Goal: Answer question/provide support

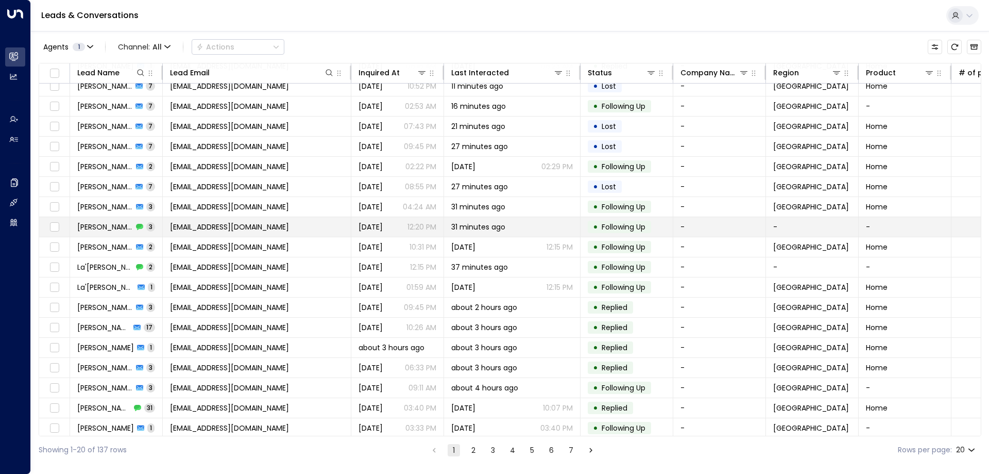
scroll to position [53, 0]
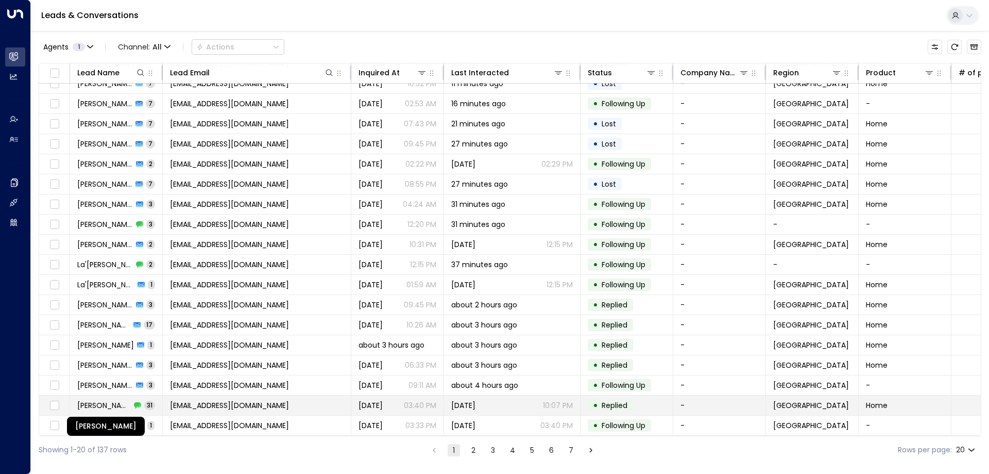
click at [100, 402] on span "[PERSON_NAME]" at bounding box center [104, 405] width 54 height 10
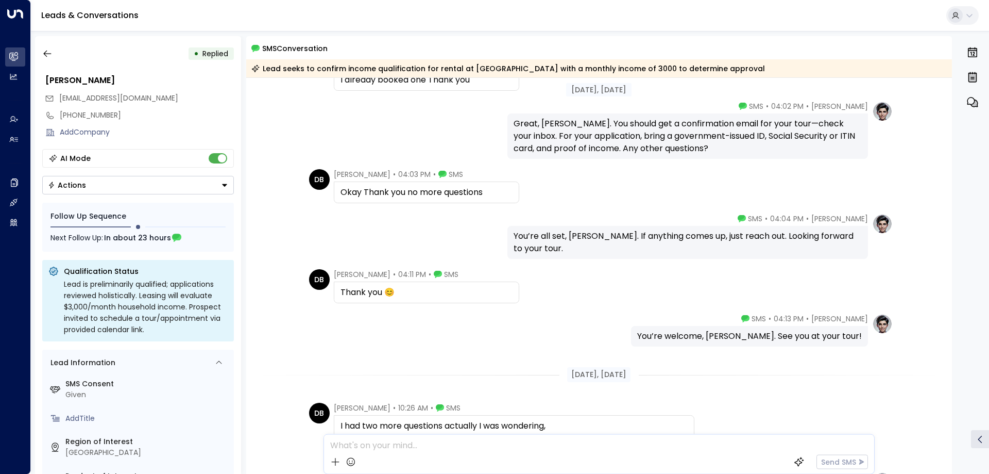
scroll to position [309, 0]
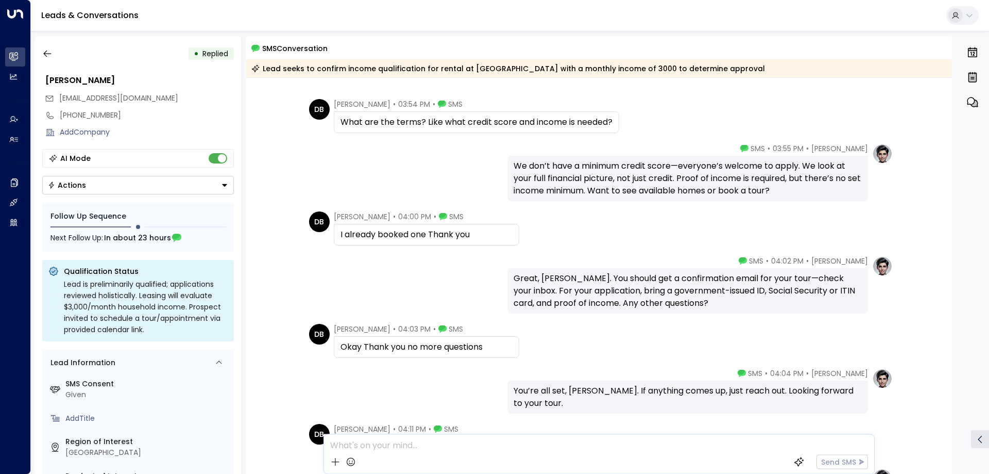
drag, startPoint x: 345, startPoint y: 234, endPoint x: 498, endPoint y: 244, distance: 153.9
click at [498, 244] on div "I already booked one Thank you" at bounding box center [426, 235] width 185 height 22
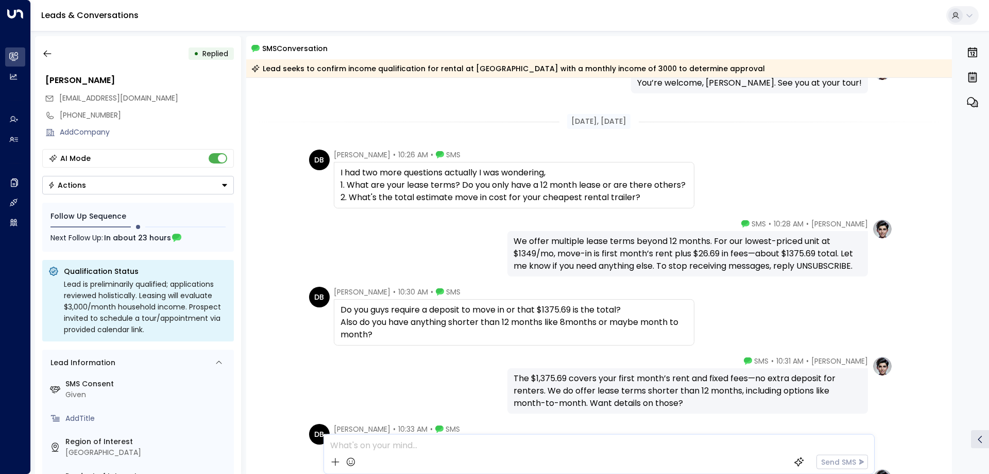
scroll to position [721, 0]
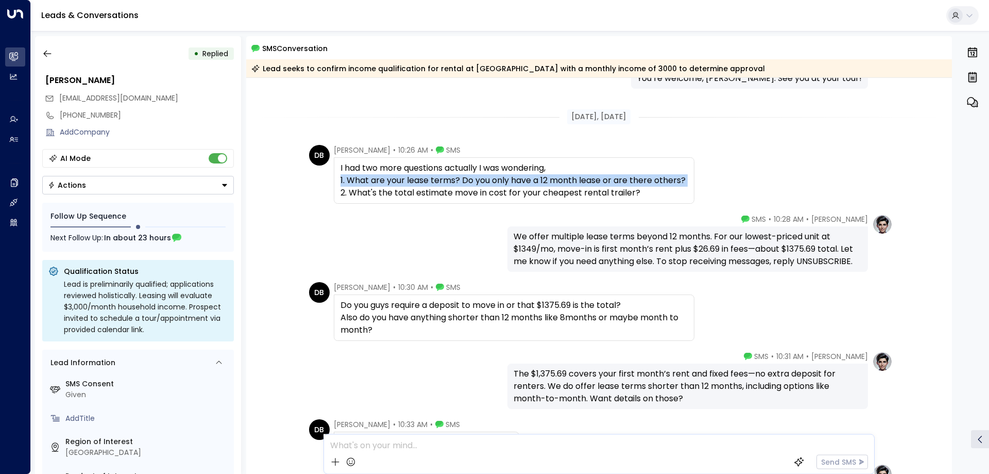
drag, startPoint x: 339, startPoint y: 179, endPoint x: 687, endPoint y: 178, distance: 348.3
click at [687, 178] on div "I had two more questions actually I was wondering, 1. What are your lease terms…" at bounding box center [514, 180] width 347 height 37
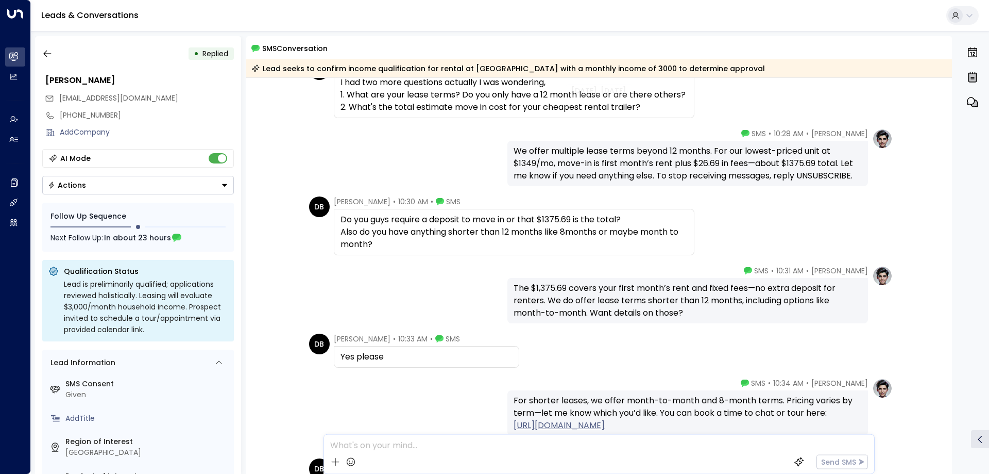
scroll to position [824, 0]
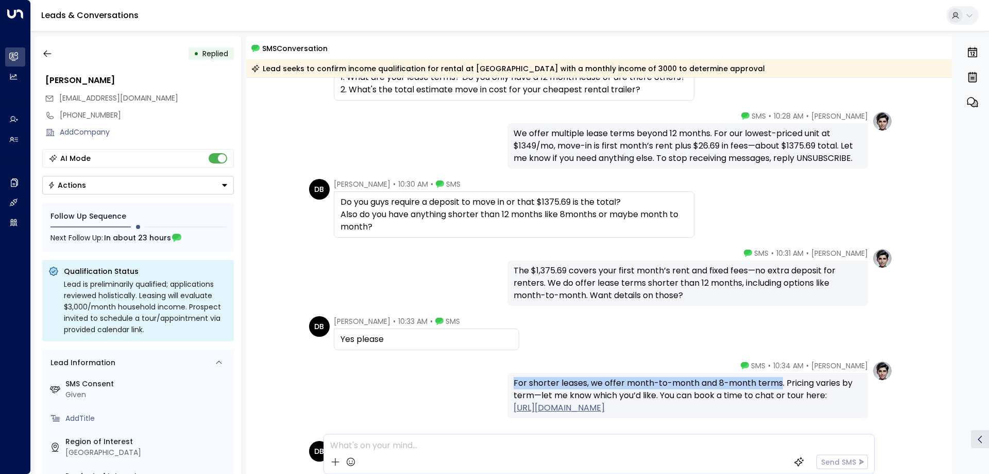
drag, startPoint x: 513, startPoint y: 386, endPoint x: 780, endPoint y: 383, distance: 267.4
click at [780, 383] on div "For shorter leases, we offer month-to-month and 8-month terms. Pricing varies b…" at bounding box center [688, 395] width 348 height 37
click at [749, 385] on div "For shorter leases, we offer month-to-month and 8-month terms. Pricing varies b…" at bounding box center [688, 395] width 348 height 37
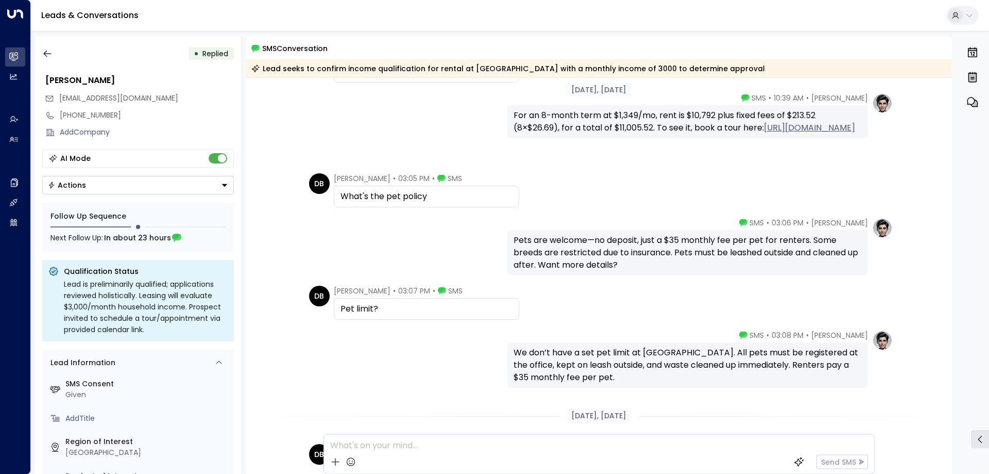
scroll to position [1134, 0]
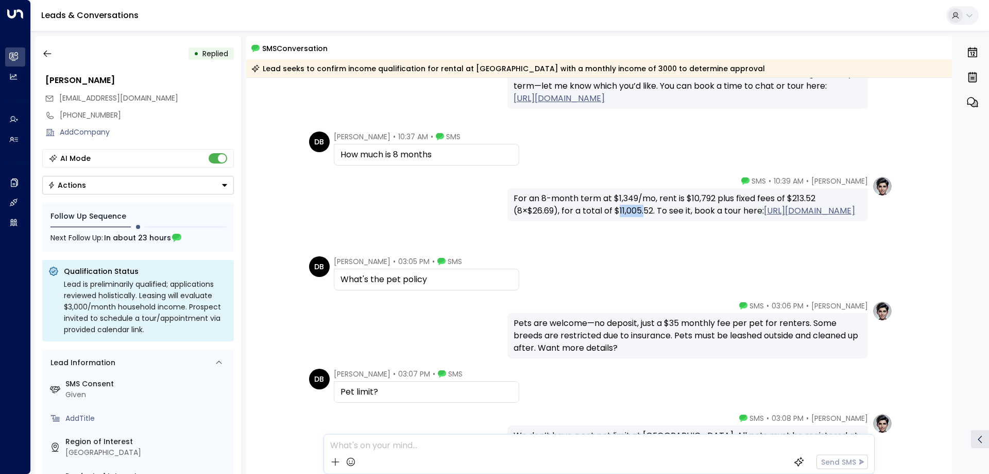
drag, startPoint x: 616, startPoint y: 210, endPoint x: 643, endPoint y: 213, distance: 26.4
click at [643, 213] on div "For an 8-month term at $1,349/mo, rent is $10,792 plus fixed fees of $213.52 (8…" at bounding box center [688, 204] width 348 height 25
click at [648, 212] on div "For an 8-month term at $1,349/mo, rent is $10,792 plus fixed fees of $213.52 (8…" at bounding box center [688, 204] width 348 height 25
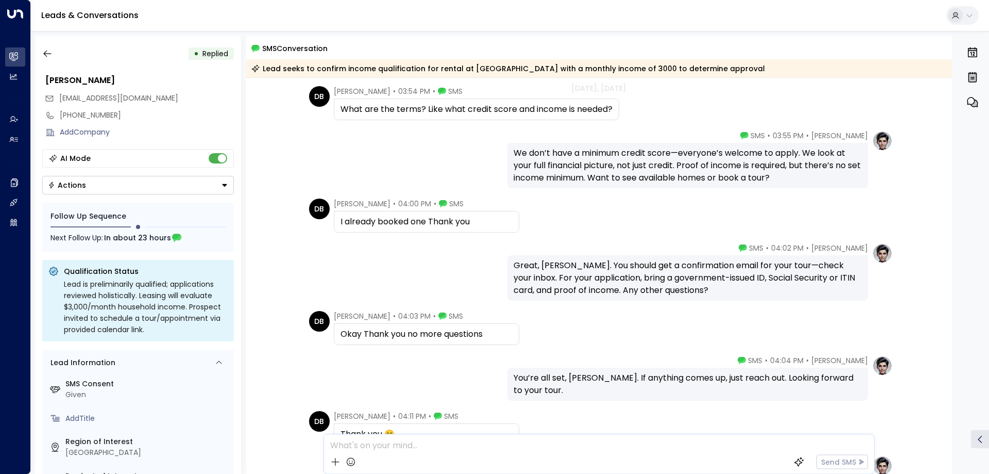
scroll to position [305, 0]
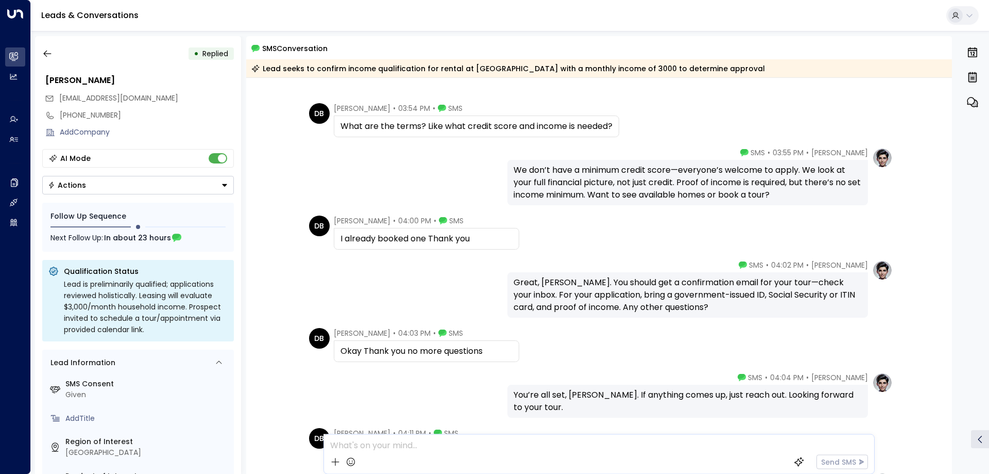
click at [433, 233] on div "I already booked one Thank you" at bounding box center [427, 238] width 172 height 12
click at [521, 235] on div "DB [PERSON_NAME] • 04:00 PM • SMS I already booked one Thank you" at bounding box center [601, 232] width 584 height 34
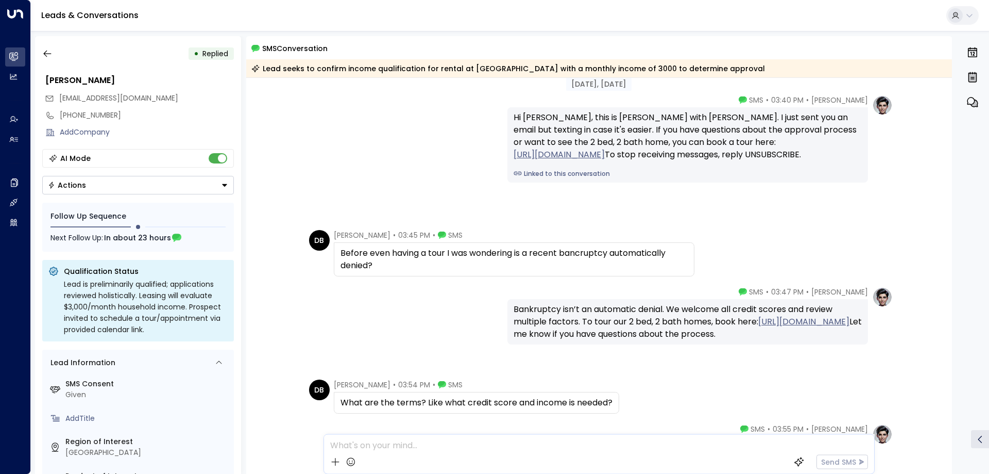
scroll to position [0, 0]
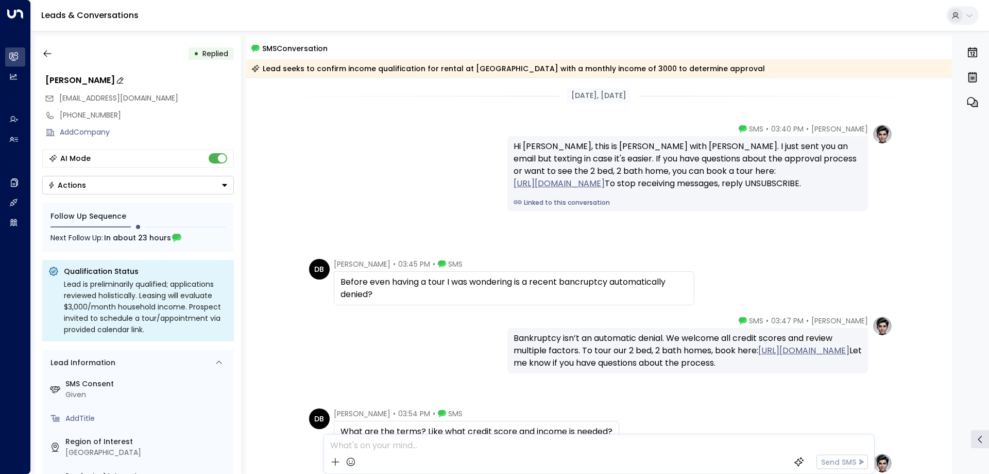
drag, startPoint x: 682, startPoint y: 0, endPoint x: 163, endPoint y: 77, distance: 524.0
click at [307, 61] on div "Lead seeks to confirm income qualification for rental at [GEOGRAPHIC_DATA] with…" at bounding box center [599, 68] width 706 height 18
click at [39, 52] on div "• Replied [PERSON_NAME] [EMAIL_ADDRESS][DOMAIN_NAME] [PHONE_NUMBER] Add Company…" at bounding box center [138, 254] width 206 height 437
click at [41, 52] on button "button" at bounding box center [47, 53] width 19 height 19
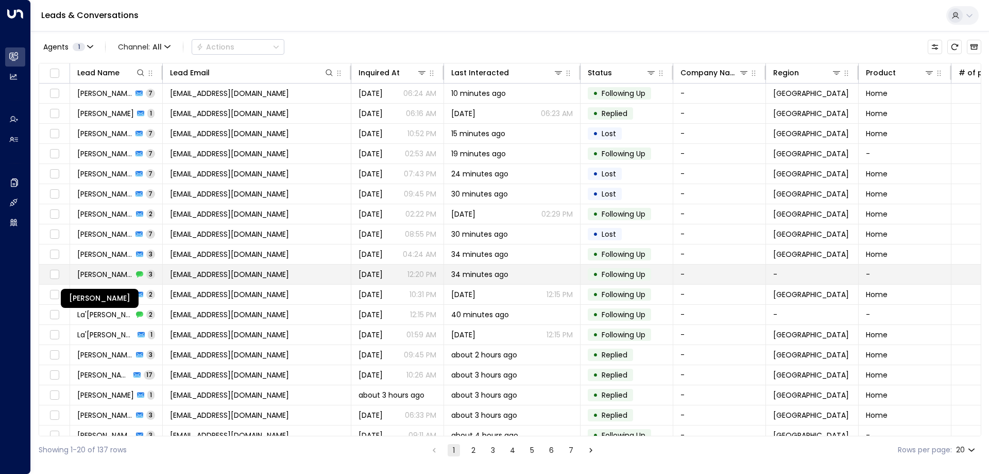
click at [109, 272] on span "[PERSON_NAME]" at bounding box center [105, 274] width 56 height 10
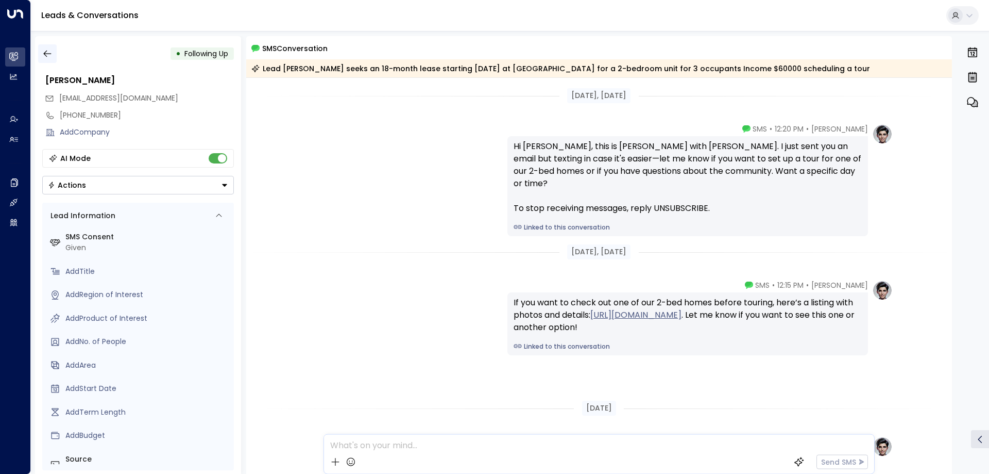
click at [52, 57] on icon "button" at bounding box center [47, 53] width 10 height 10
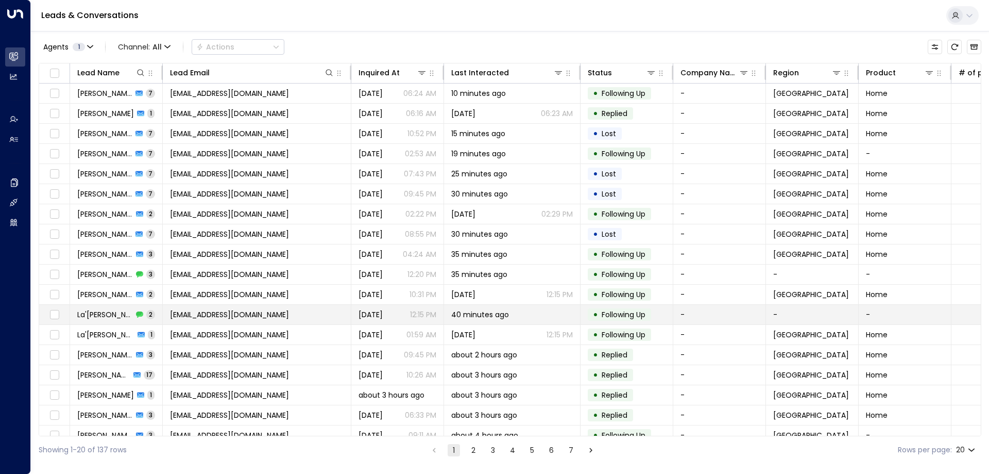
click at [114, 314] on span "La'[PERSON_NAME]" at bounding box center [105, 314] width 56 height 10
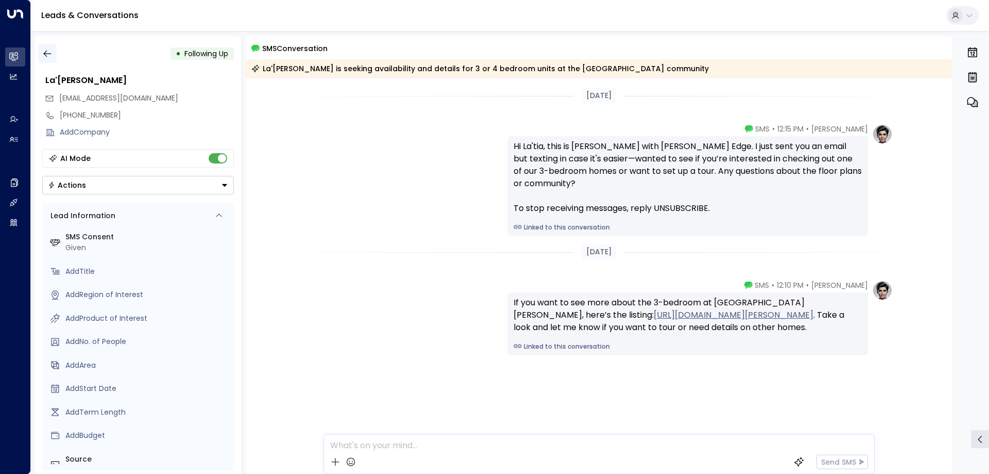
click at [48, 55] on icon "button" at bounding box center [47, 53] width 10 height 10
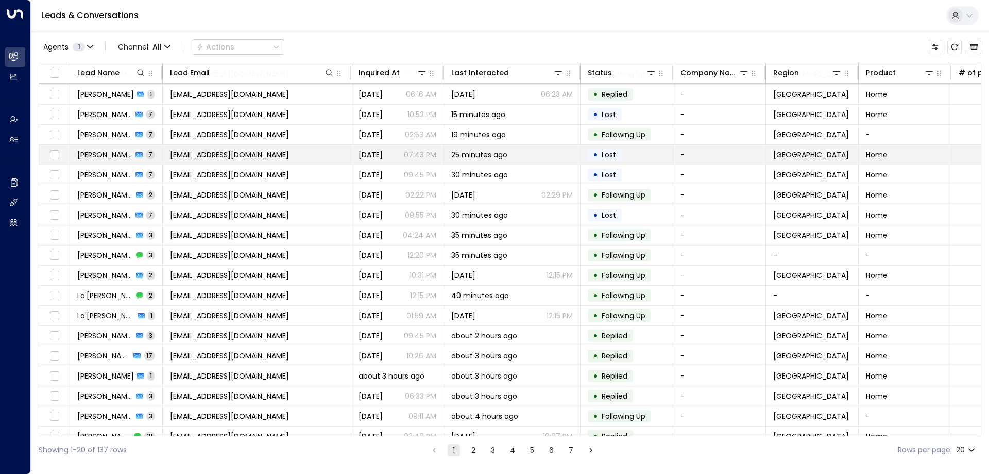
scroll to position [53, 0]
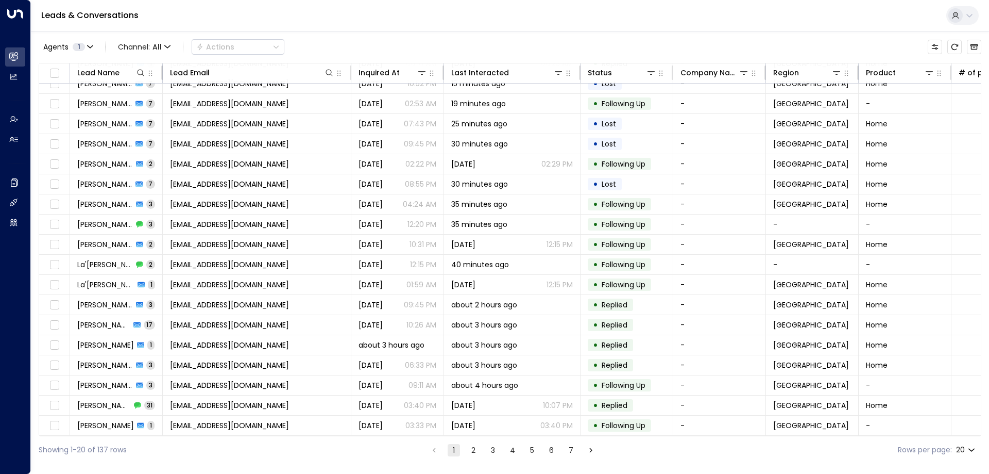
click at [474, 450] on button "2" at bounding box center [473, 450] width 12 height 12
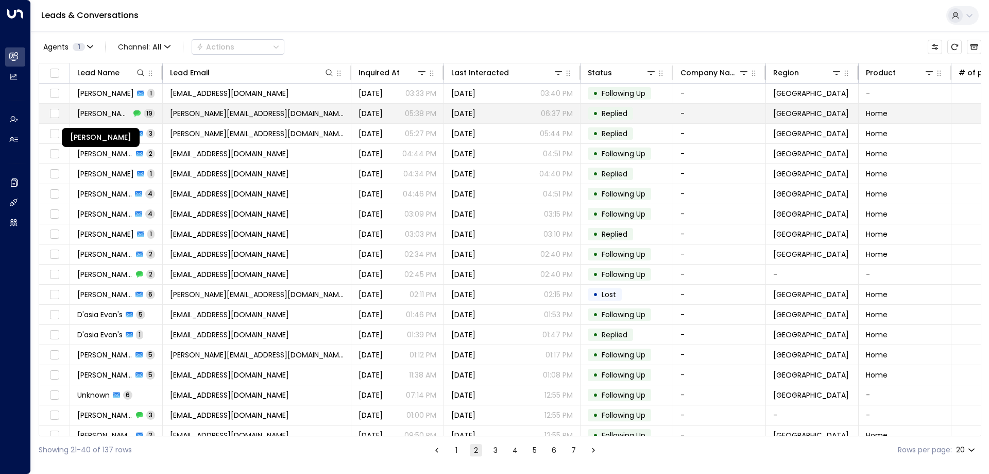
click at [119, 115] on span "[PERSON_NAME]" at bounding box center [103, 113] width 53 height 10
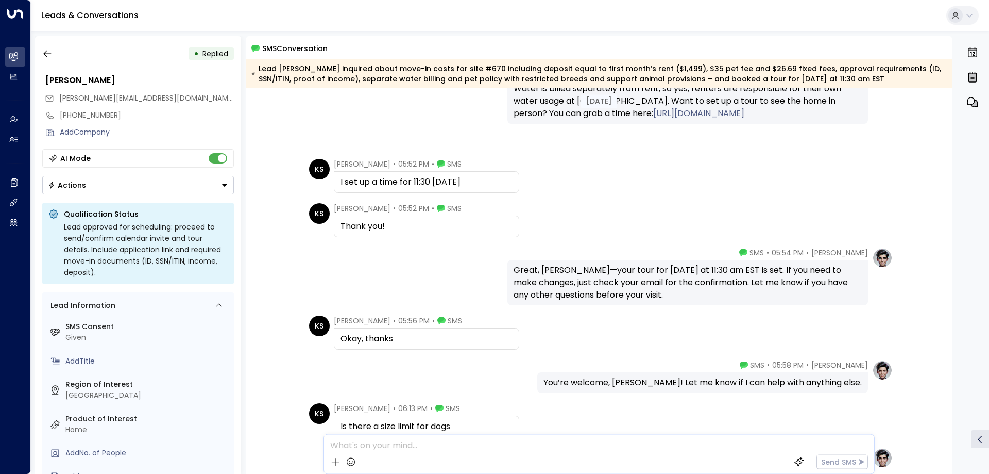
scroll to position [412, 0]
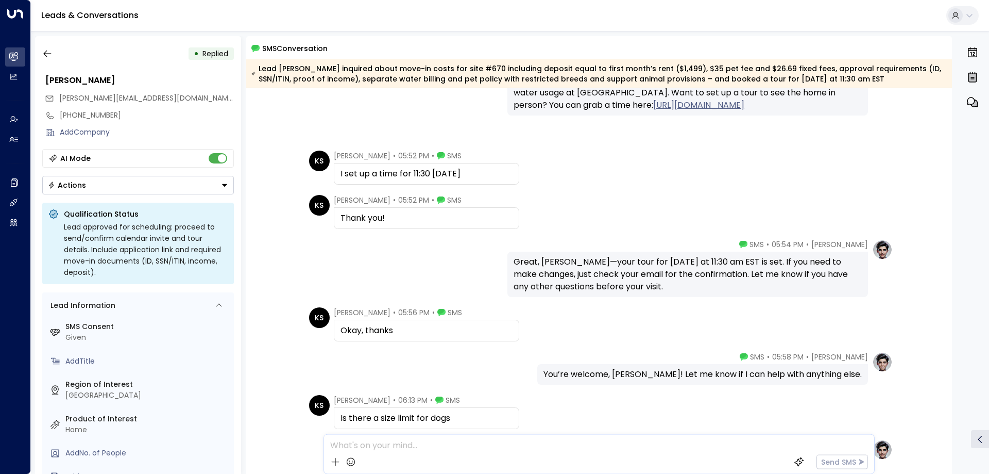
click at [583, 264] on div "Great, [PERSON_NAME]—your tour for [DATE] at 11:30 am EST is set. If you need t…" at bounding box center [688, 274] width 348 height 37
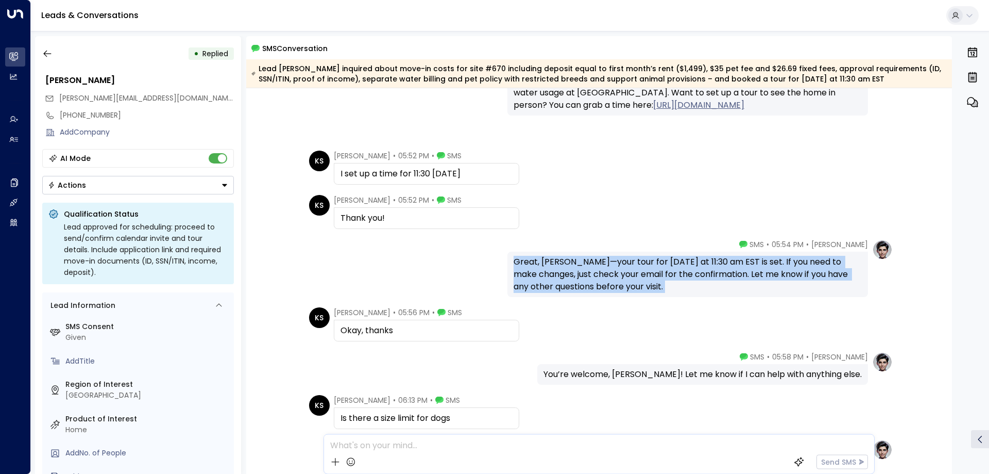
click at [583, 264] on div "Great, [PERSON_NAME]—your tour for [DATE] at 11:30 am EST is set. If you need t…" at bounding box center [688, 274] width 348 height 37
click at [629, 279] on div "Great, [PERSON_NAME]—your tour for [DATE] at 11:30 am EST is set. If you need t…" at bounding box center [688, 274] width 348 height 37
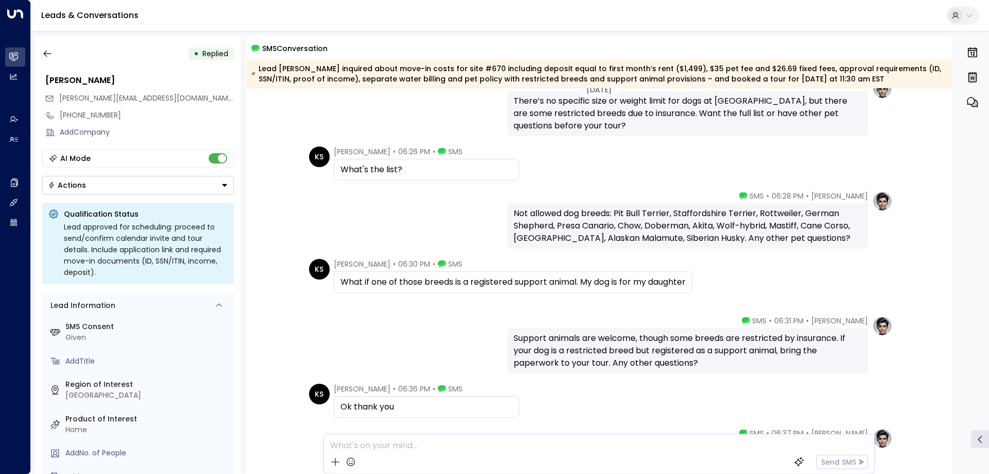
scroll to position [824, 0]
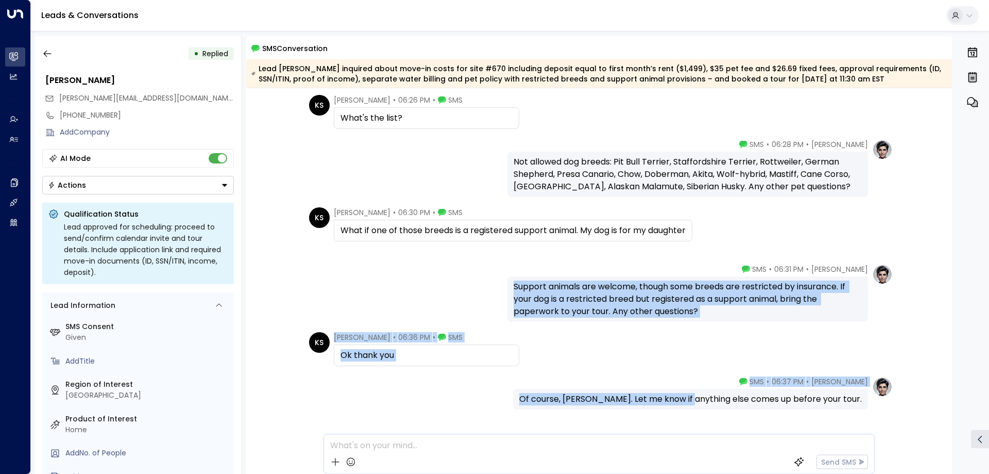
drag, startPoint x: 512, startPoint y: 284, endPoint x: 720, endPoint y: 323, distance: 211.1
click at [711, 313] on div "Support animals are welcome, though some breeds are restricted by insurance. If…" at bounding box center [688, 298] width 348 height 37
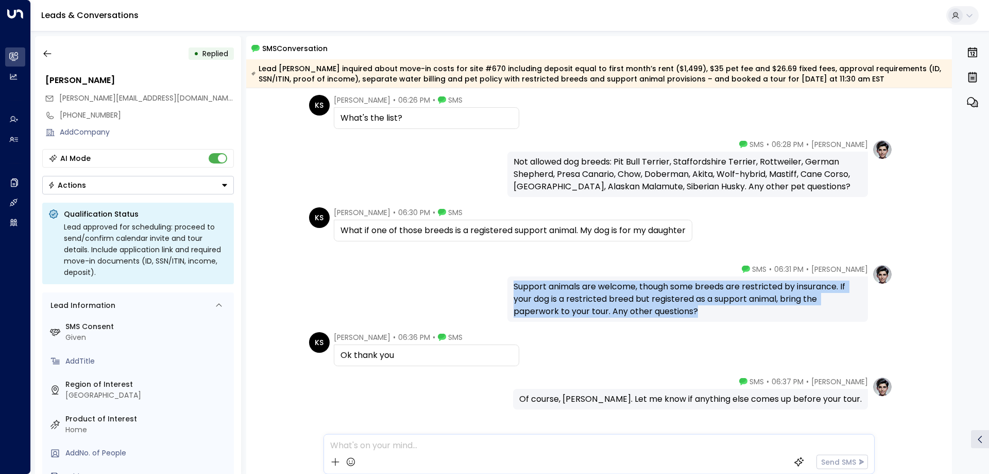
drag, startPoint x: 704, startPoint y: 313, endPoint x: 508, endPoint y: 285, distance: 198.3
click at [508, 285] on div "Support animals are welcome, though some breeds are restricted by insurance. If…" at bounding box center [688, 298] width 361 height 45
click at [696, 312] on div "Support animals are welcome, though some breeds are restricted by insurance. If…" at bounding box center [688, 298] width 348 height 37
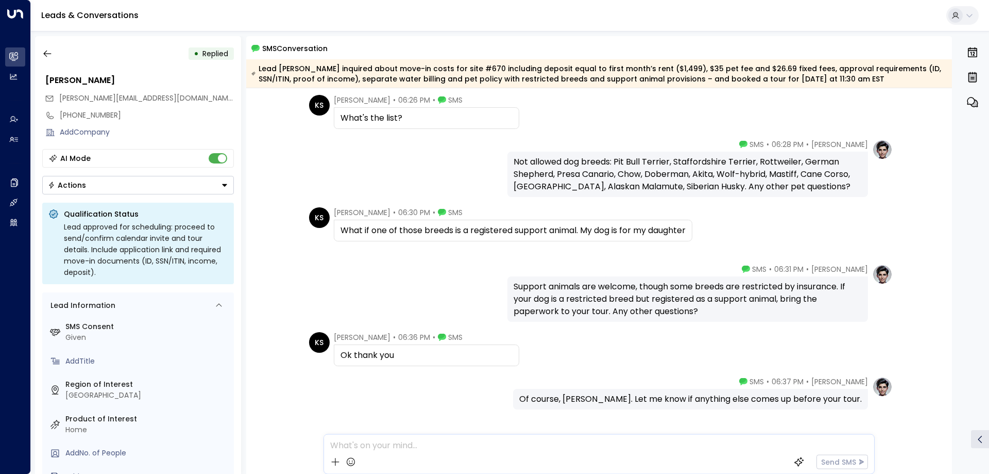
scroll to position [863, 0]
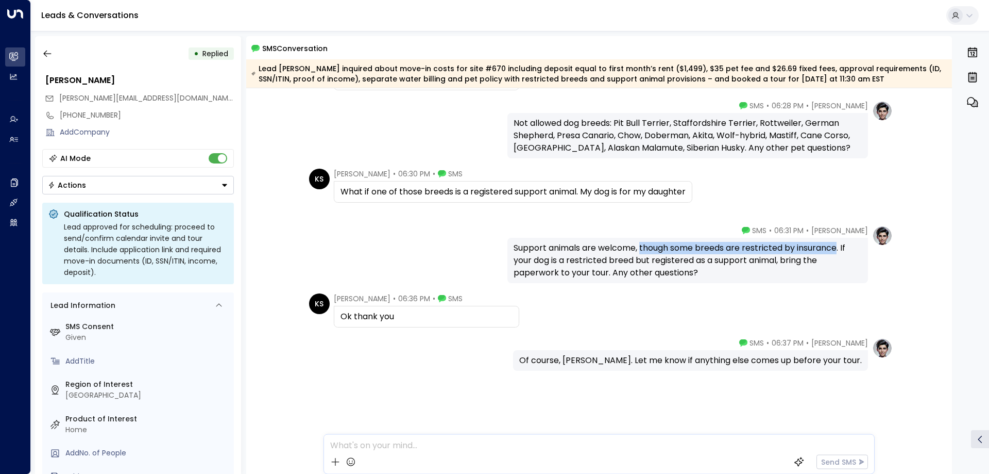
drag, startPoint x: 837, startPoint y: 245, endPoint x: 639, endPoint y: 238, distance: 198.0
click at [639, 238] on div "Support animals are welcome, though some breeds are restricted by insurance. If…" at bounding box center [688, 260] width 361 height 45
click at [47, 51] on icon "button" at bounding box center [47, 53] width 10 height 10
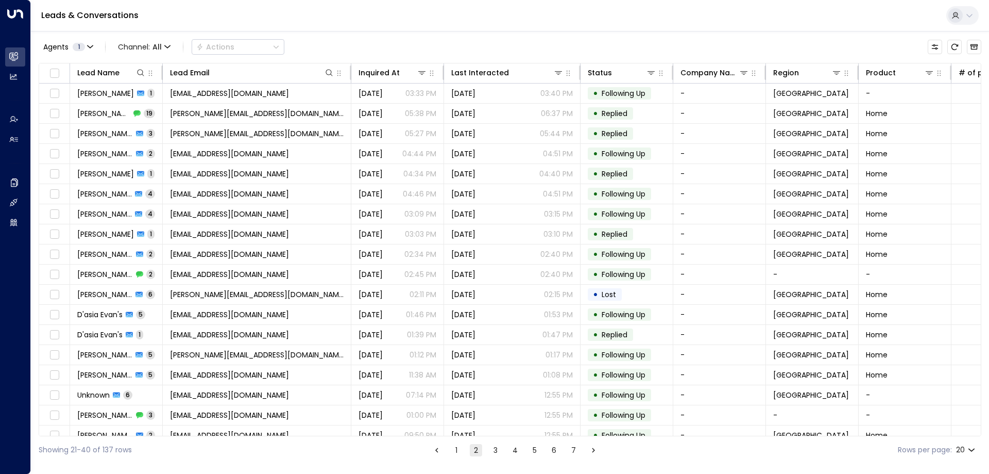
click at [454, 450] on button "1" at bounding box center [456, 450] width 12 height 12
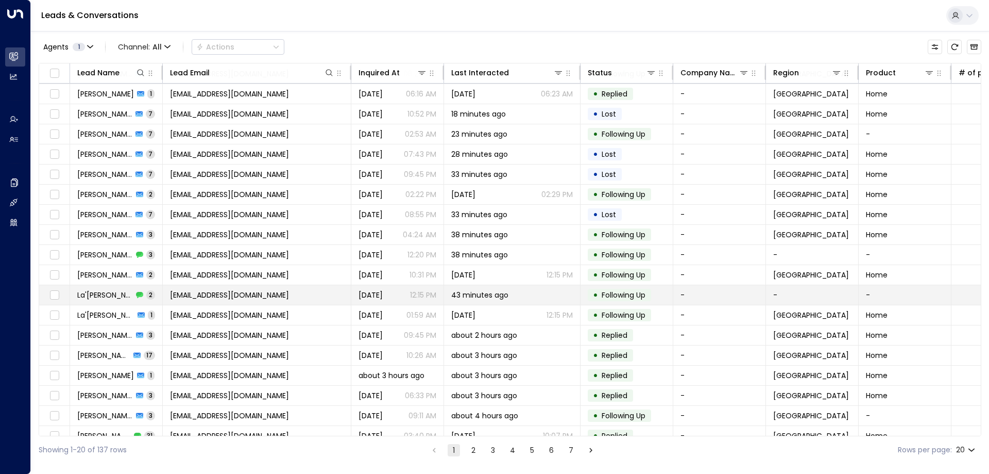
scroll to position [53, 0]
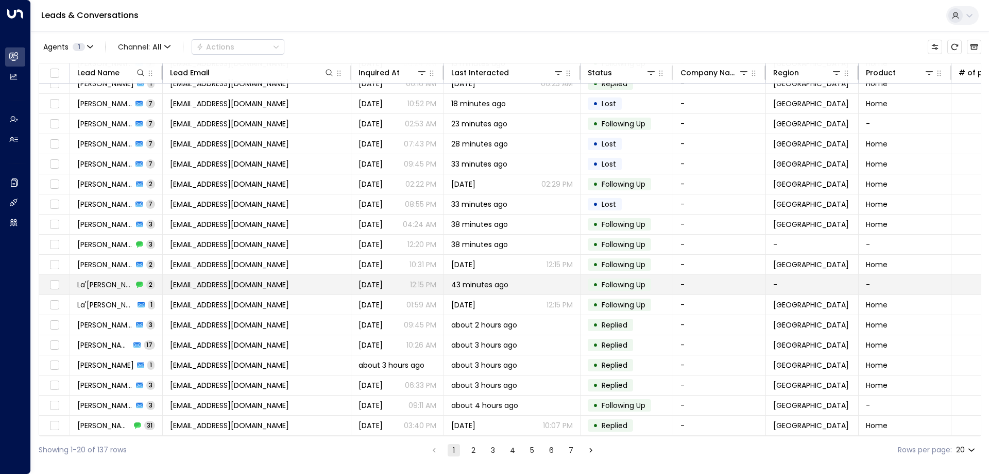
click at [106, 275] on td "La'[PERSON_NAME] 2" at bounding box center [116, 285] width 93 height 20
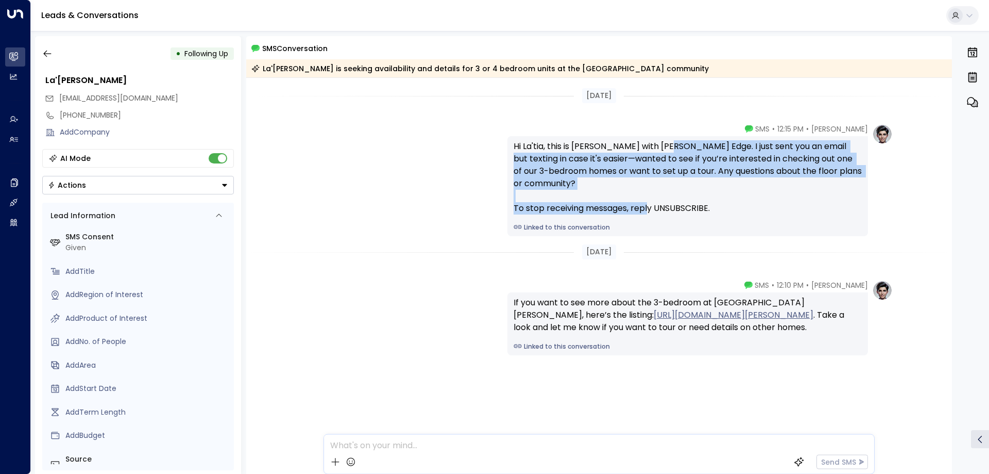
drag, startPoint x: 660, startPoint y: 149, endPoint x: 738, endPoint y: 201, distance: 93.9
click at [738, 201] on div "Hi La'tia, this is [PERSON_NAME] with [PERSON_NAME] Edge. I just sent you an em…" at bounding box center [688, 177] width 348 height 74
click at [687, 166] on div "Hi La'tia, this is [PERSON_NAME] with [PERSON_NAME] Edge. I just sent you an em…" at bounding box center [688, 177] width 348 height 74
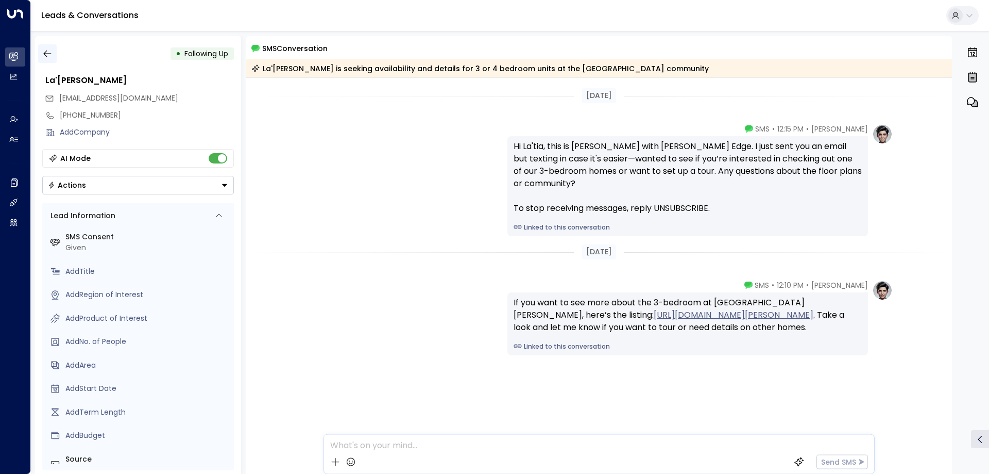
click at [39, 50] on button "button" at bounding box center [47, 53] width 19 height 19
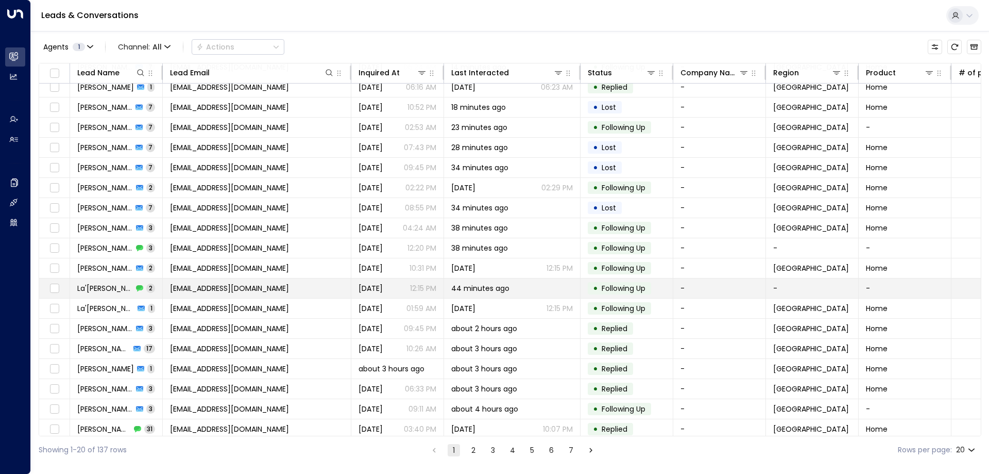
scroll to position [53, 0]
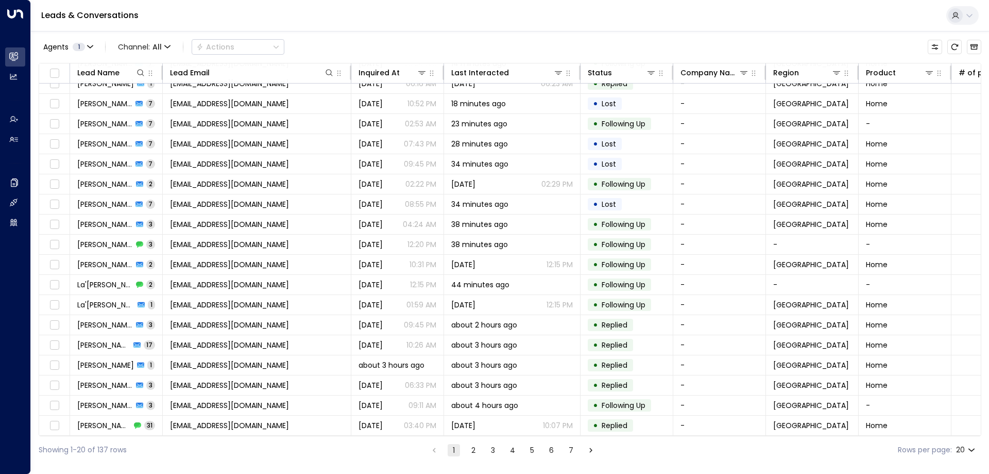
click at [468, 449] on button "2" at bounding box center [473, 450] width 12 height 12
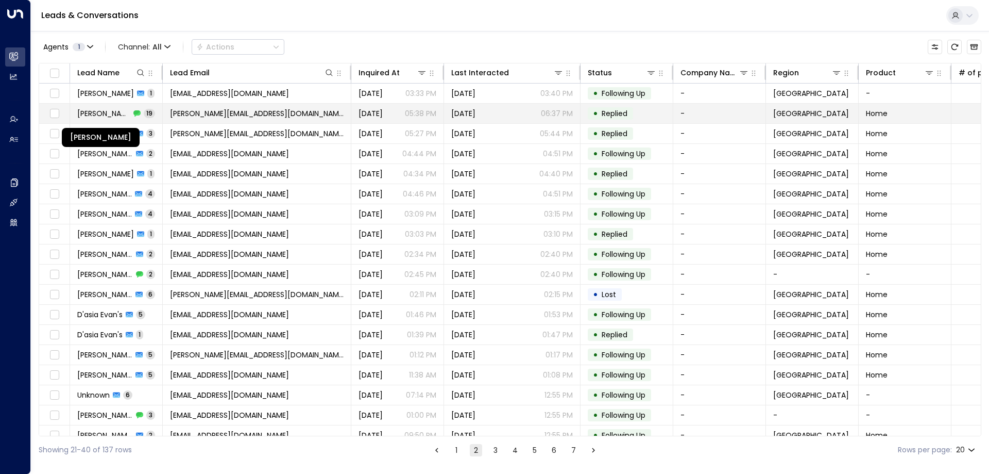
click at [110, 117] on span "[PERSON_NAME]" at bounding box center [103, 113] width 53 height 10
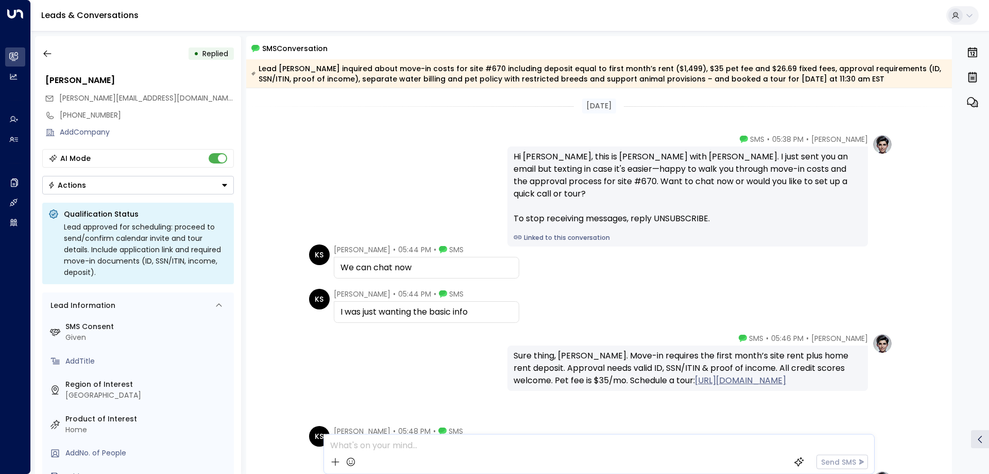
click at [574, 298] on div "KS [PERSON_NAME] • 05:44 PM • SMS I was just wanting the basic info" at bounding box center [601, 306] width 584 height 34
click at [539, 308] on div "KS [PERSON_NAME] • 05:44 PM • SMS I was just wanting the basic info" at bounding box center [601, 306] width 584 height 34
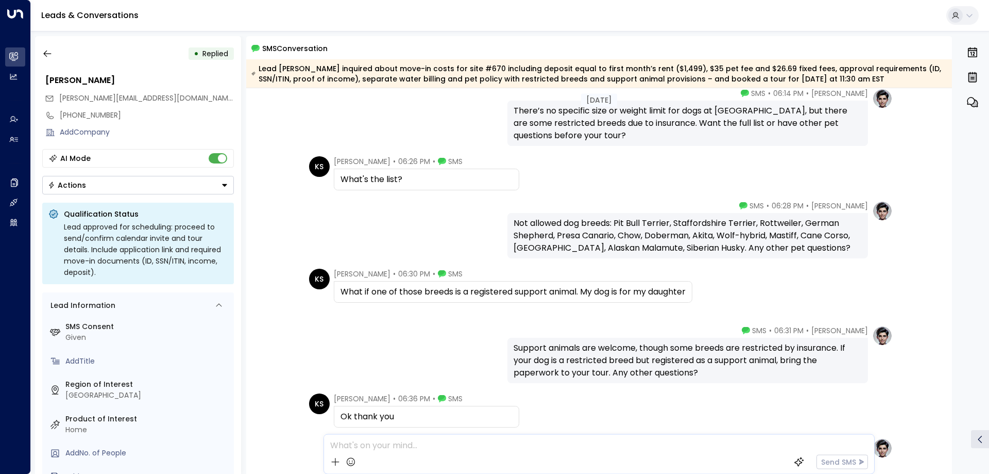
scroll to position [760, 0]
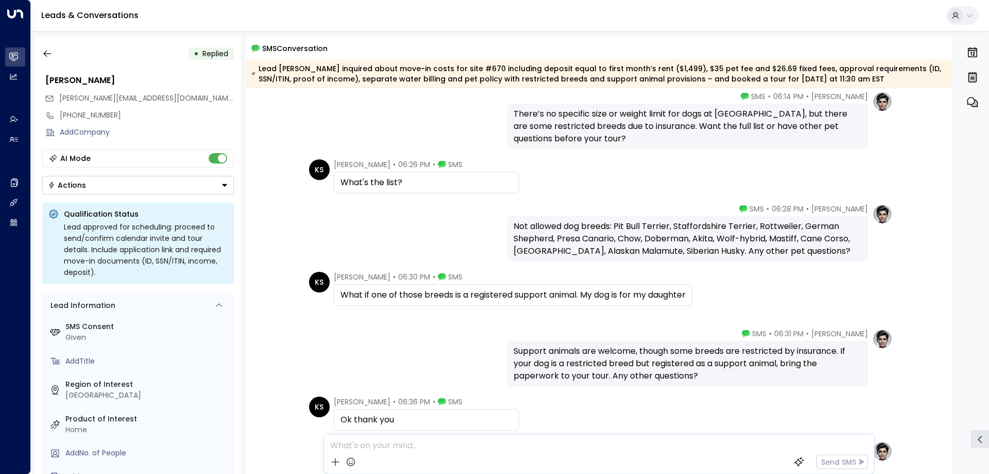
click at [952, 388] on div "• Replied [PERSON_NAME] [PERSON_NAME][EMAIL_ADDRESS][DOMAIN_NAME] [PHONE_NUMBER…" at bounding box center [512, 254] width 955 height 437
drag, startPoint x: 952, startPoint y: 386, endPoint x: 952, endPoint y: 379, distance: 7.2
click at [952, 379] on div "[DATE] [PERSON_NAME] • 05:58 PM • SMS You’re welcome, [PERSON_NAME]! Let me kno…" at bounding box center [599, 280] width 706 height 385
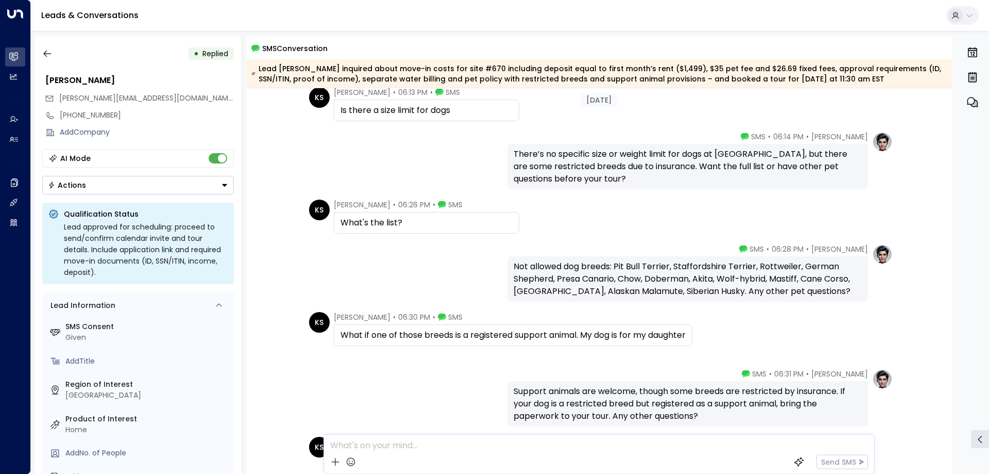
scroll to position [718, 0]
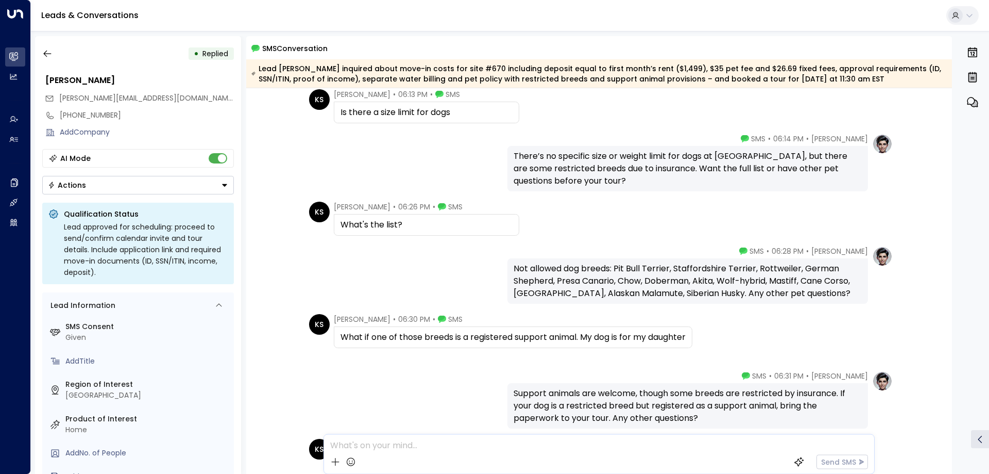
click at [419, 400] on div "[PERSON_NAME] • 06:31 PM • SMS Support animals are welcome, though some breeds …" at bounding box center [599, 399] width 587 height 58
